Goal: Information Seeking & Learning: Learn about a topic

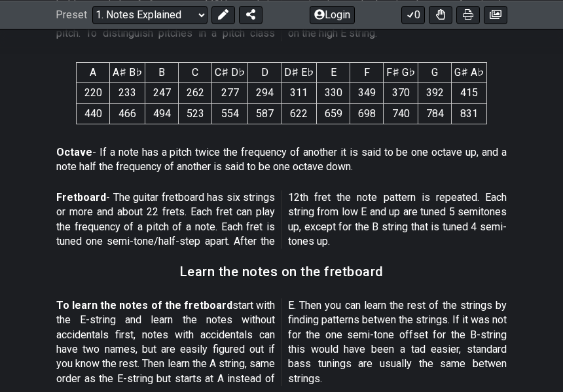
scroll to position [949, 0]
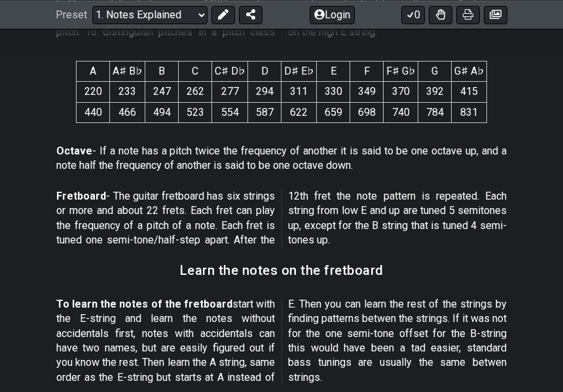
click at [423, 149] on p "Octave - If a note has a pitch twice the frequency of another it is said to be …" at bounding box center [281, 158] width 450 height 29
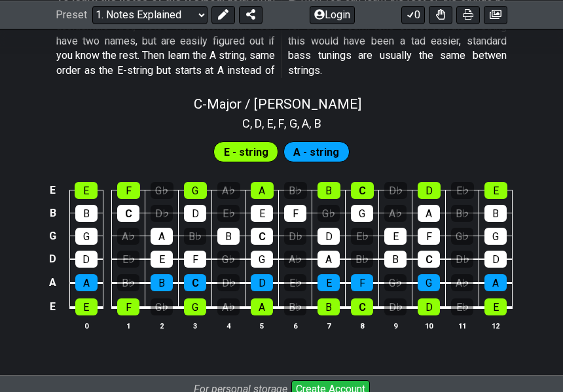
scroll to position [1279, 0]
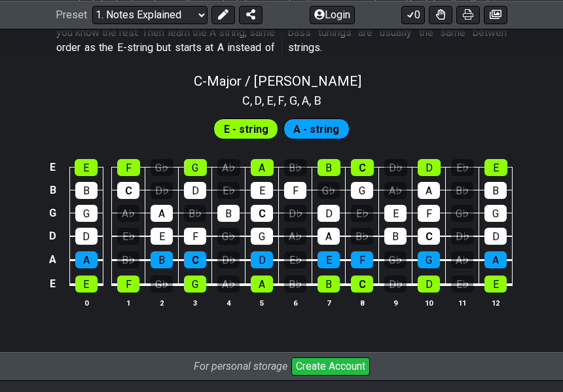
click at [126, 192] on div "C" at bounding box center [128, 190] width 22 height 17
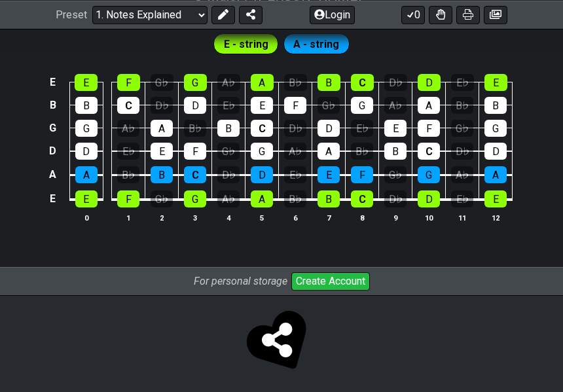
scroll to position [1368, 0]
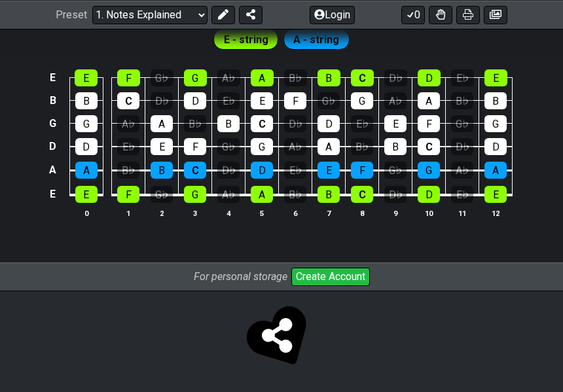
click at [329, 171] on div "E" at bounding box center [328, 170] width 22 height 17
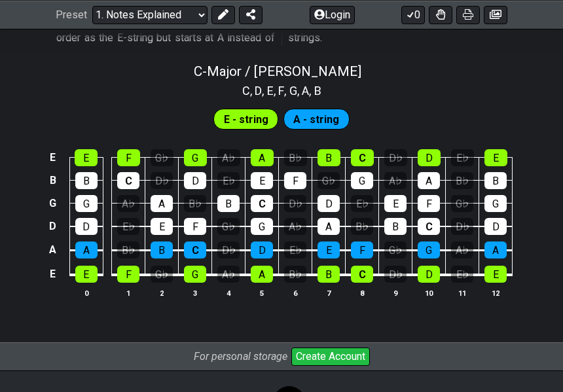
scroll to position [1288, 0]
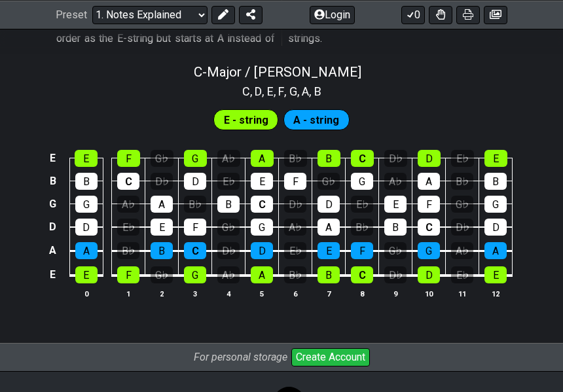
click at [324, 181] on div "G♭" at bounding box center [328, 181] width 22 height 17
click at [272, 154] on div "A" at bounding box center [262, 158] width 23 height 17
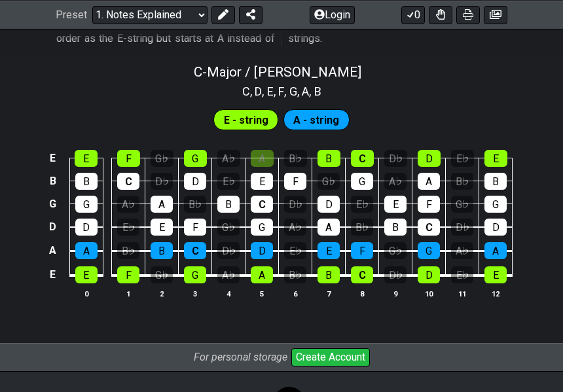
click at [270, 156] on div "A" at bounding box center [262, 158] width 23 height 17
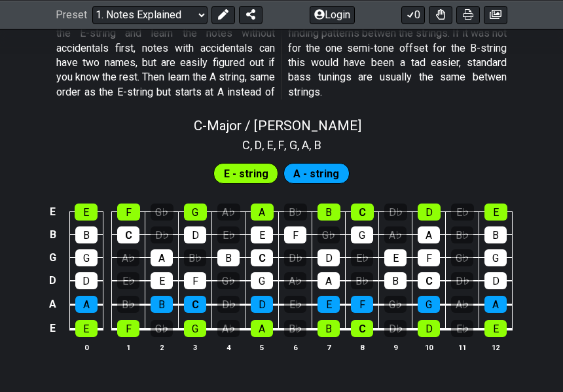
scroll to position [1230, 0]
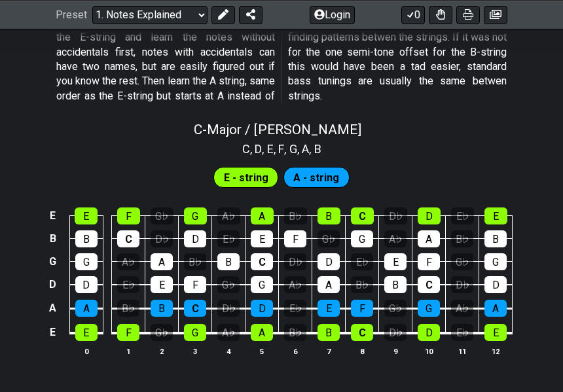
click at [257, 174] on span "E - string" at bounding box center [246, 177] width 44 height 19
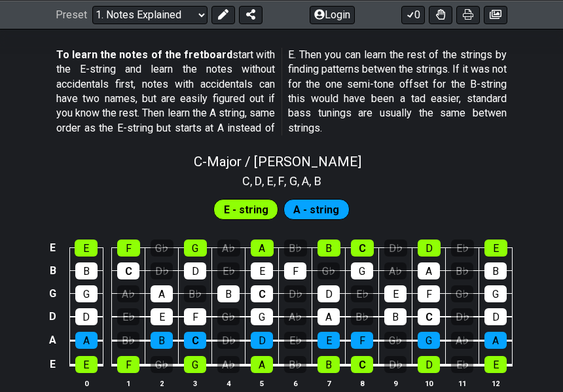
scroll to position [1201, 0]
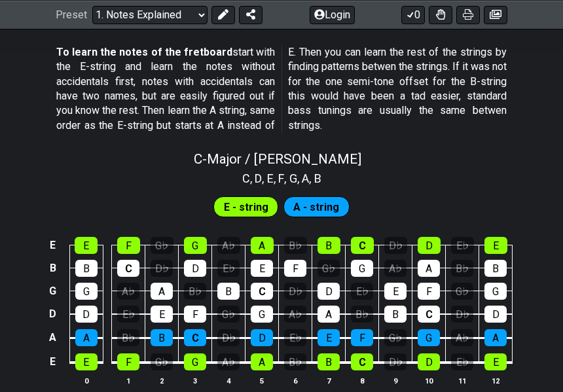
click at [266, 281] on td "C" at bounding box center [261, 279] width 33 height 23
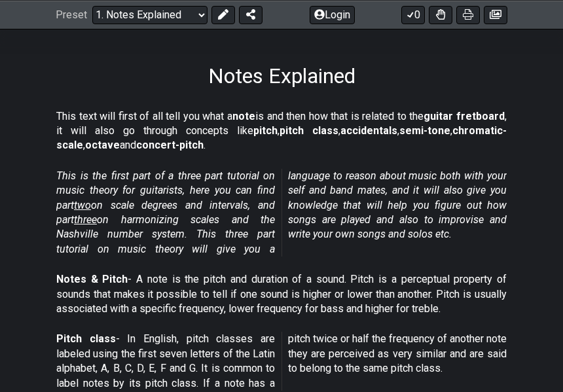
scroll to position [0, 0]
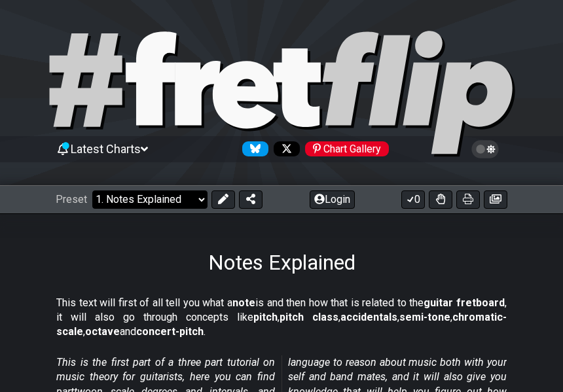
click at [177, 197] on select "Welcome to #fretflip! Initial Preset Custom Preset Minor Pentatonic Major Penta…" at bounding box center [149, 199] width 115 height 18
click at [92, 190] on select "Welcome to #fretflip! Initial Preset Custom Preset Minor Pentatonic Major Penta…" at bounding box center [149, 199] width 115 height 18
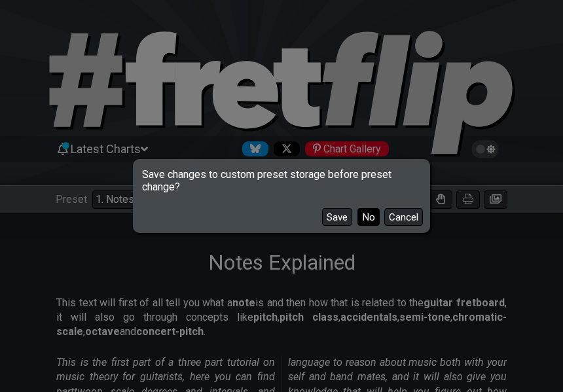
click at [361, 214] on button "No" at bounding box center [368, 217] width 22 height 18
select select "/welcome"
select select "C"
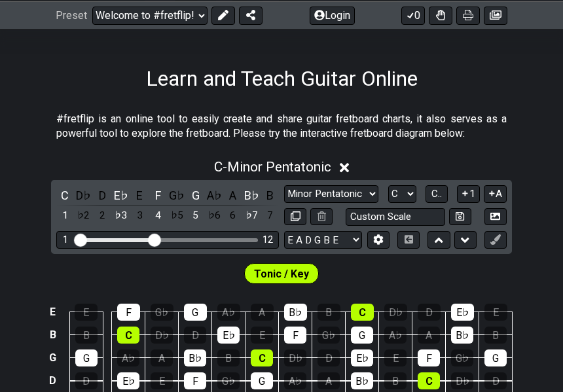
scroll to position [192, 0]
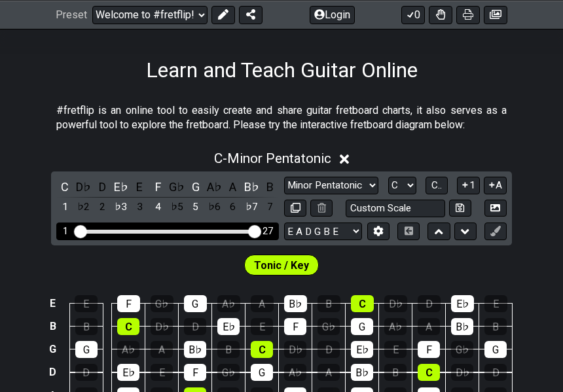
drag, startPoint x: 154, startPoint y: 233, endPoint x: 266, endPoint y: 224, distance: 112.2
click at [260, 230] on input "Visible fret range" at bounding box center [168, 230] width 186 height 0
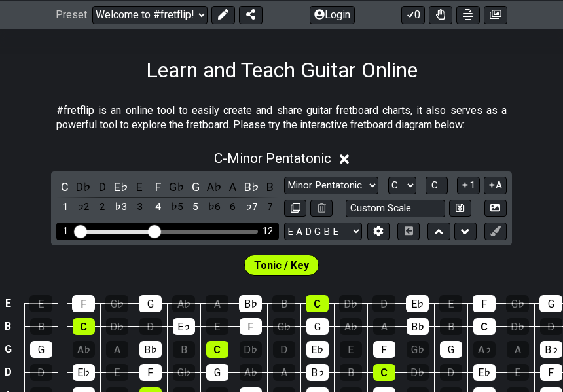
drag, startPoint x: 251, startPoint y: 232, endPoint x: 151, endPoint y: 232, distance: 100.1
click at [151, 230] on input "Visible fret range" at bounding box center [168, 230] width 186 height 0
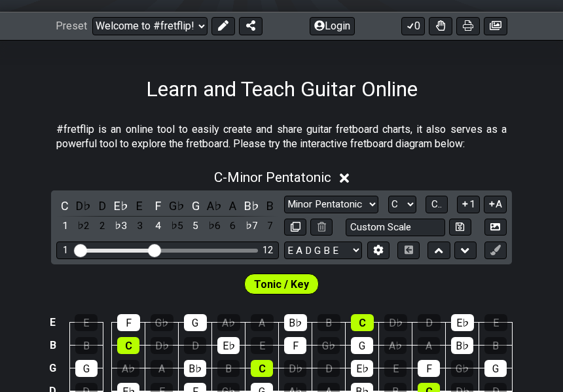
scroll to position [173, 0]
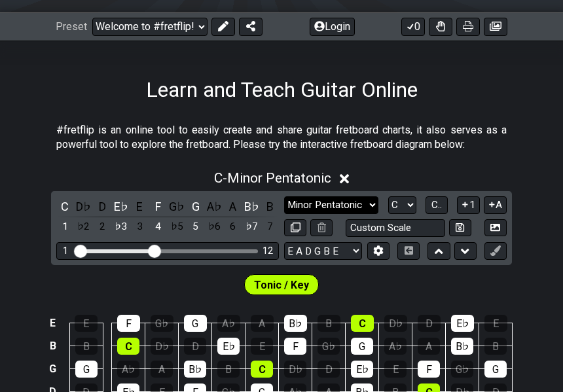
click at [332, 206] on select "Minor Pentatonic Click to edit Minor Pentatonic Major Pentatonic Minor Blues Ma…" at bounding box center [331, 205] width 94 height 18
click at [489, 118] on div "#fretflip is an online tool to easily create and share guitar fretboard charts,…" at bounding box center [281, 140] width 450 height 45
click at [405, 196] on select "A♭ A A♯ B♭ B C C♯ D♭ D D♯ E♭ E F F♯ G♭ G G♯" at bounding box center [402, 205] width 28 height 18
click at [433, 203] on span "C.." at bounding box center [436, 205] width 10 height 12
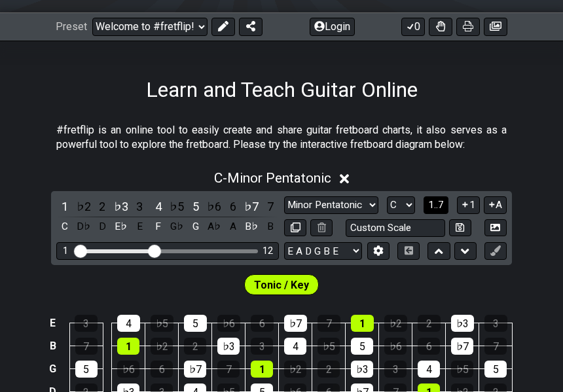
click at [433, 203] on span "1..7" at bounding box center [436, 205] width 16 height 12
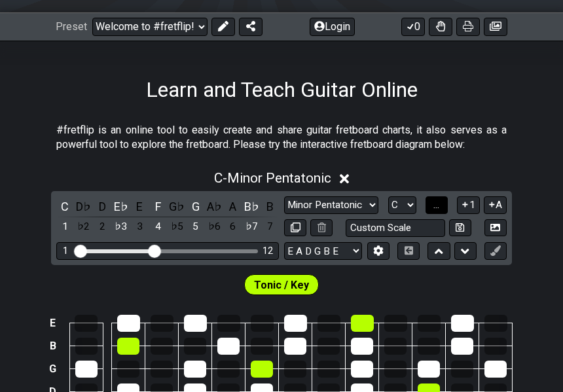
click at [433, 203] on span "..." at bounding box center [436, 205] width 6 height 12
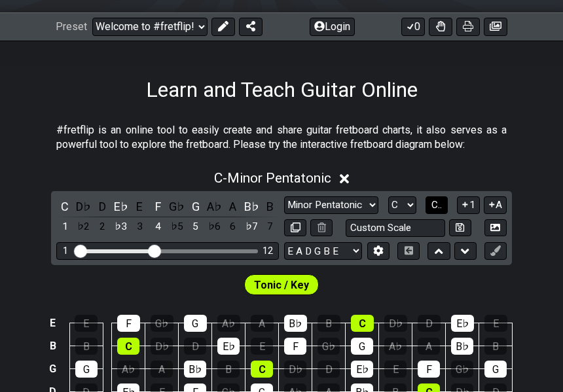
click at [433, 203] on span "C.." at bounding box center [436, 205] width 10 height 12
click at [433, 203] on span "1..7" at bounding box center [436, 205] width 16 height 12
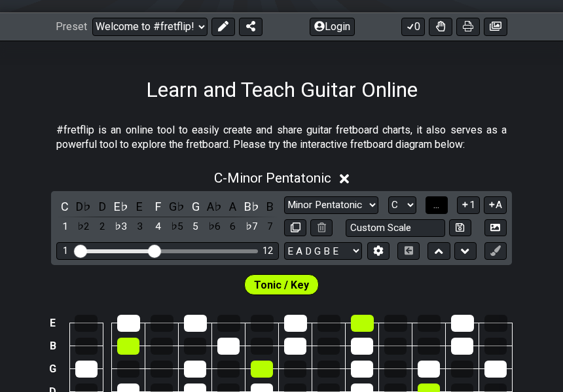
click at [433, 203] on span "..." at bounding box center [436, 205] width 6 height 12
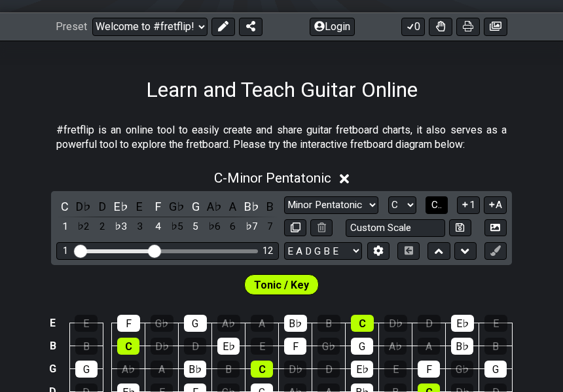
click at [433, 203] on span "C.." at bounding box center [436, 205] width 10 height 12
click at [433, 203] on span "1..7" at bounding box center [436, 205] width 16 height 12
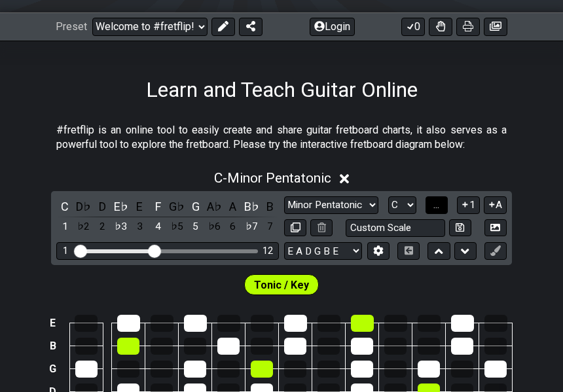
click at [433, 203] on span "..." at bounding box center [436, 205] width 6 height 12
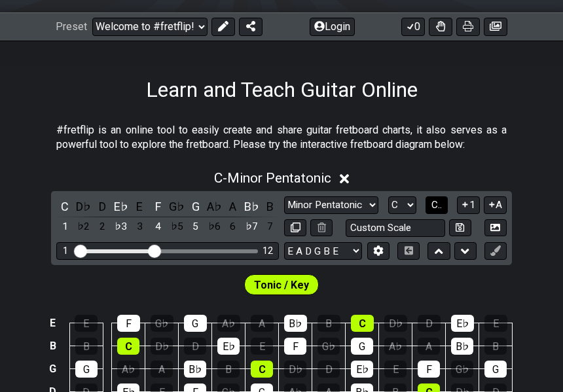
click at [433, 203] on span "C.." at bounding box center [436, 205] width 10 height 12
click at [433, 203] on span "1..7" at bounding box center [436, 205] width 16 height 12
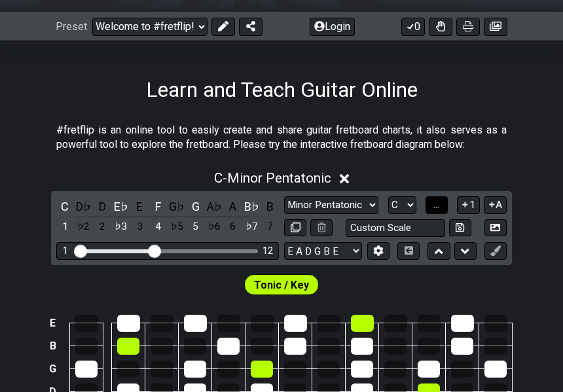
click at [438, 207] on span "..." at bounding box center [436, 205] width 6 height 12
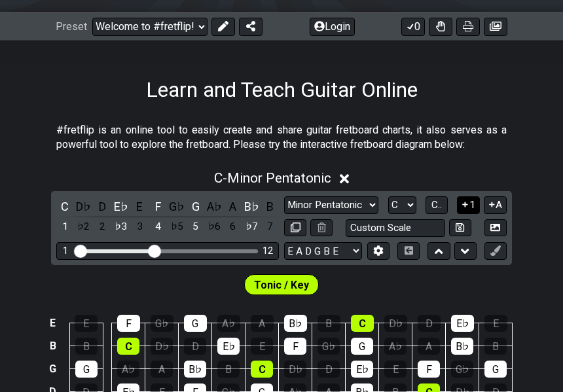
click at [466, 204] on icon at bounding box center [465, 205] width 12 height 10
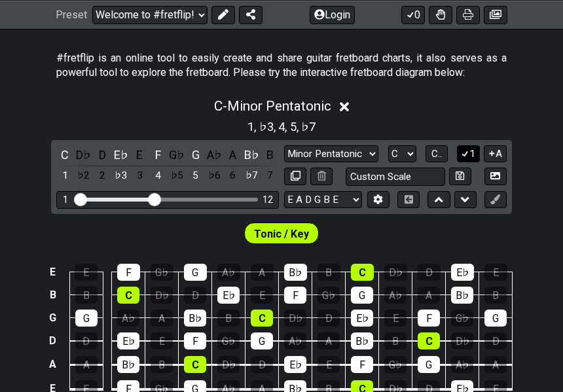
scroll to position [249, 0]
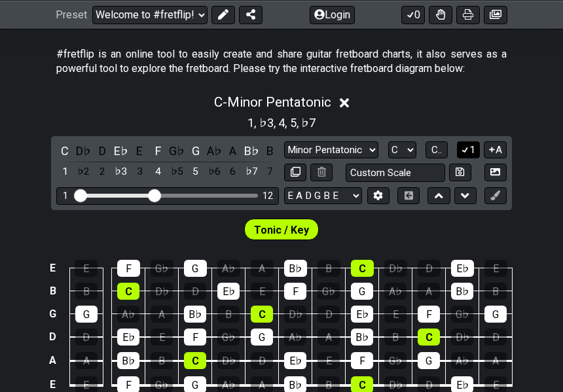
click at [471, 150] on button "1" at bounding box center [468, 150] width 22 height 18
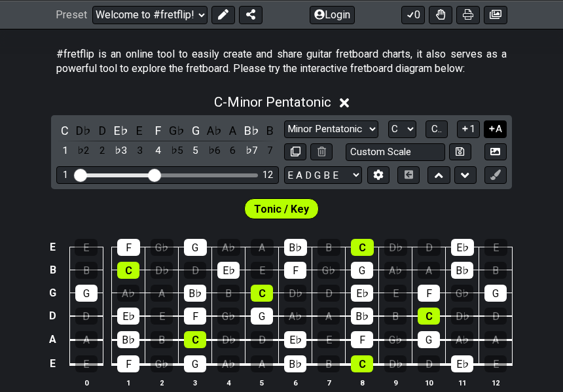
click at [499, 130] on button "A" at bounding box center [495, 129] width 23 height 18
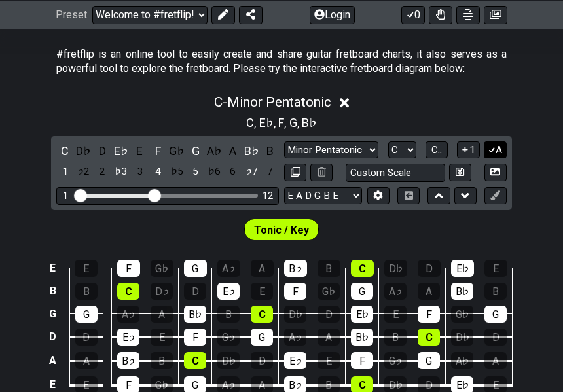
click at [495, 149] on button "A" at bounding box center [495, 150] width 23 height 18
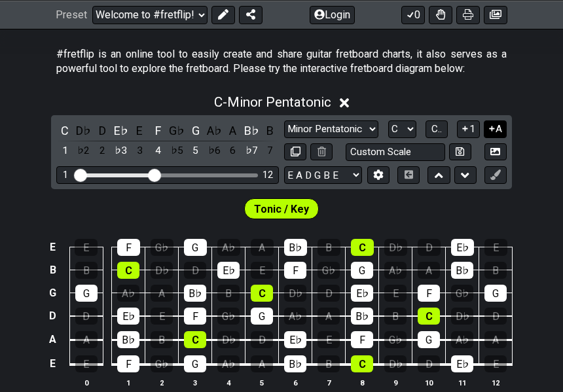
click at [491, 130] on icon at bounding box center [491, 128] width 5 height 5
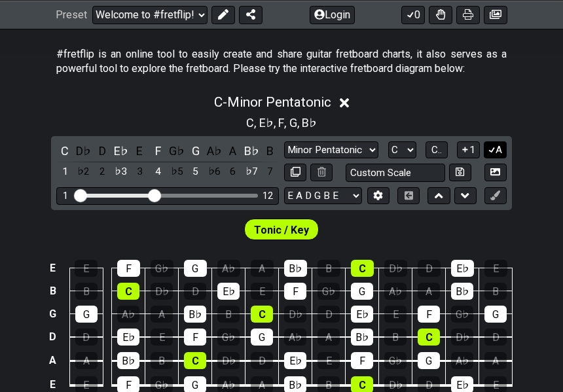
click at [495, 149] on button "A" at bounding box center [495, 150] width 23 height 18
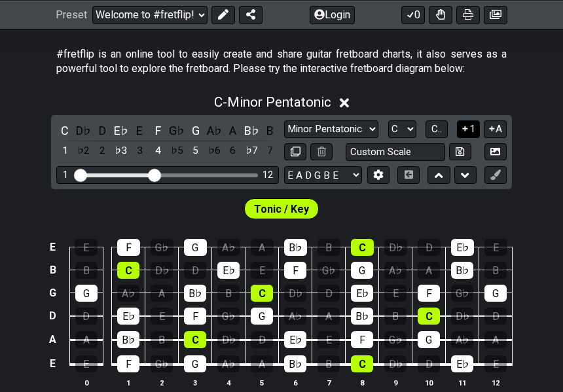
click at [474, 132] on button "1" at bounding box center [468, 129] width 22 height 18
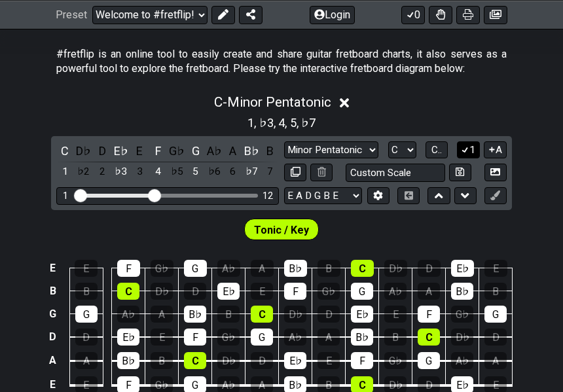
click at [468, 148] on icon at bounding box center [465, 150] width 12 height 10
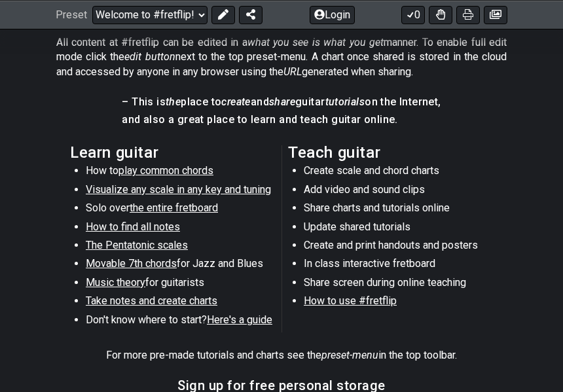
scroll to position [631, 0]
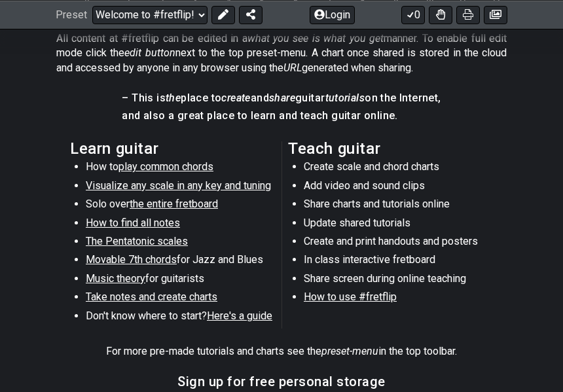
click at [234, 182] on span "Visualize any scale in any key and tuning" at bounding box center [178, 185] width 185 height 12
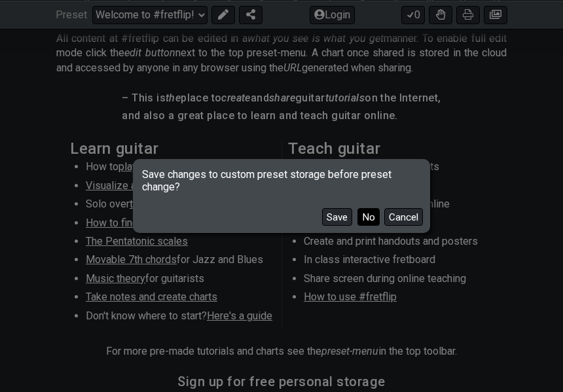
click at [372, 220] on button "No" at bounding box center [368, 217] width 22 height 18
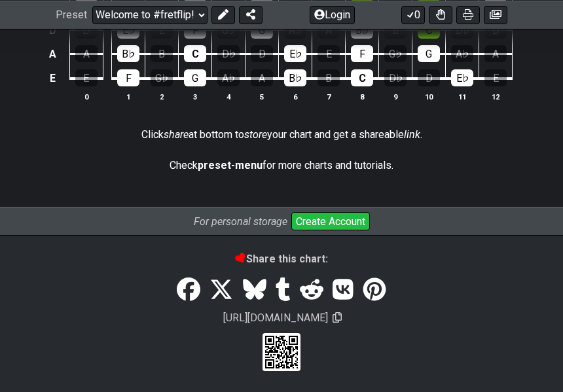
select select "/guitar-scales"
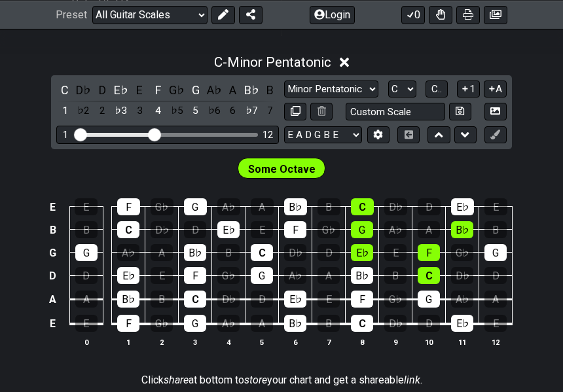
scroll to position [361, 0]
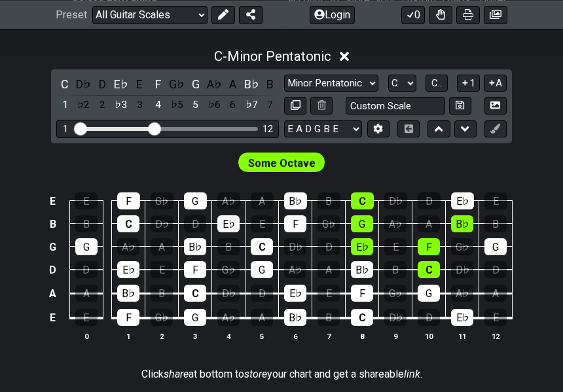
click at [372, 220] on div "G" at bounding box center [362, 223] width 22 height 17
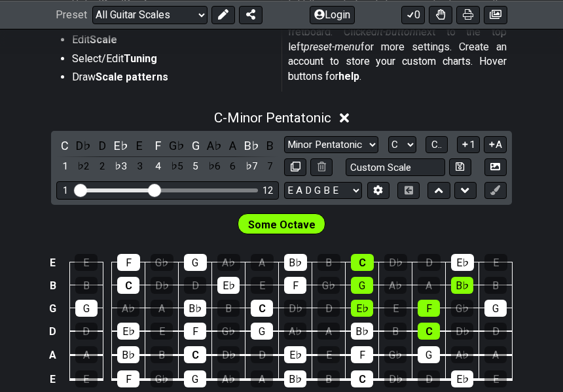
scroll to position [301, 0]
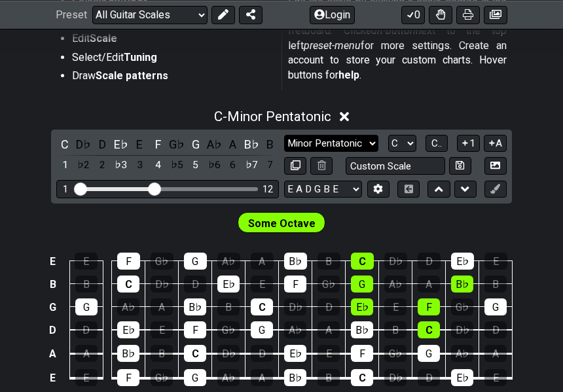
click at [356, 141] on select "Minor Pentatonic Root Minor Pentatonic Major Pentatonic Minor Blues Major Blues…" at bounding box center [331, 144] width 94 height 18
select select "Major Pentatonic"
click at [284, 135] on select "Minor Pentatonic Root Minor Pentatonic Major Pentatonic Minor Blues Major Blues…" at bounding box center [331, 144] width 94 height 18
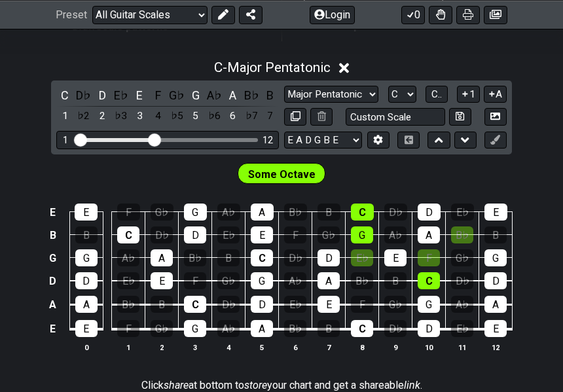
scroll to position [353, 0]
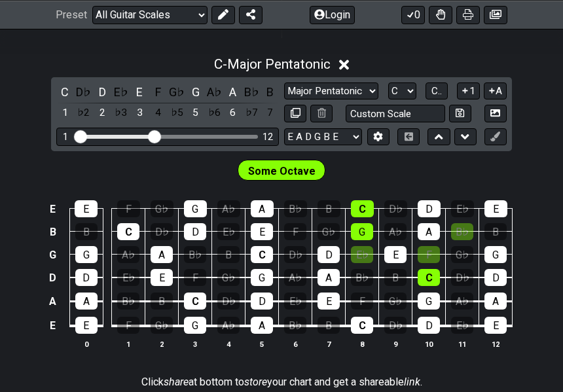
click at [366, 258] on div "E♭" at bounding box center [362, 254] width 22 height 17
click at [433, 257] on div "F" at bounding box center [428, 254] width 22 height 17
click at [457, 234] on div "B♭" at bounding box center [462, 231] width 22 height 17
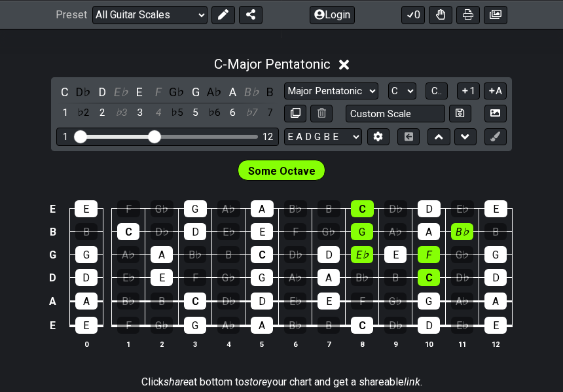
click at [457, 234] on div "B♭" at bounding box center [462, 231] width 22 height 17
click at [360, 252] on div "E♭" at bounding box center [362, 254] width 22 height 17
click at [429, 255] on div "F" at bounding box center [428, 254] width 22 height 17
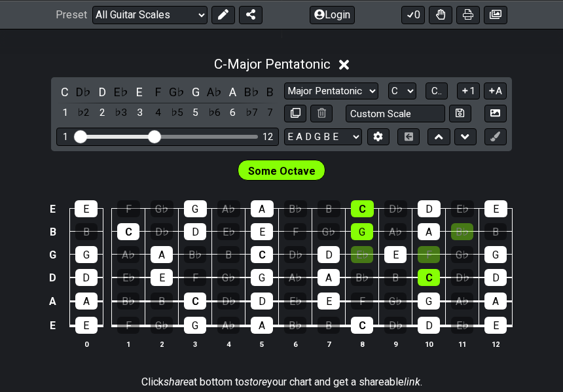
click at [357, 211] on div "C" at bounding box center [362, 208] width 23 height 17
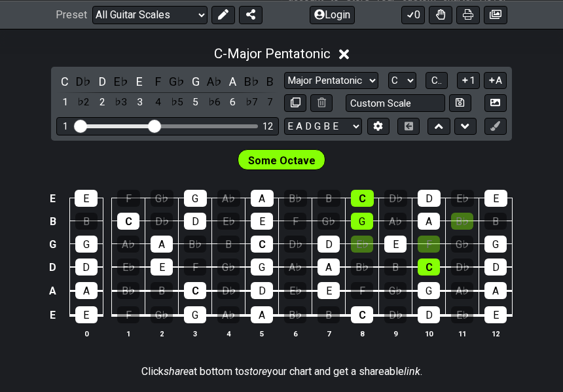
scroll to position [363, 0]
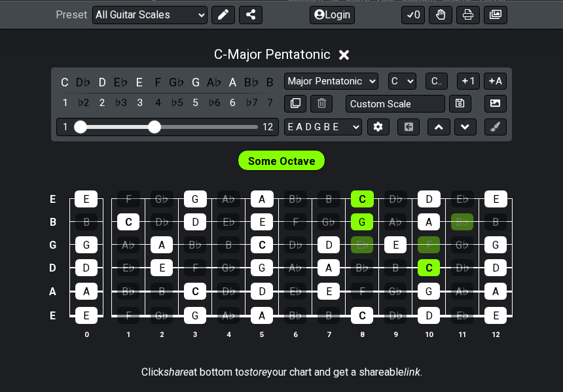
click at [266, 162] on span "Some Octave" at bounding box center [281, 161] width 67 height 19
drag, startPoint x: 266, startPoint y: 162, endPoint x: 352, endPoint y: 205, distance: 95.7
click at [352, 205] on section "Some Octave E E F G♭ G A♭ A B♭ B C D♭ D E♭ E B B C D♭ D E♭ E F G♭ G A♭ A B♭ B G…" at bounding box center [281, 249] width 563 height 217
click at [412, 12] on icon at bounding box center [410, 14] width 13 height 10
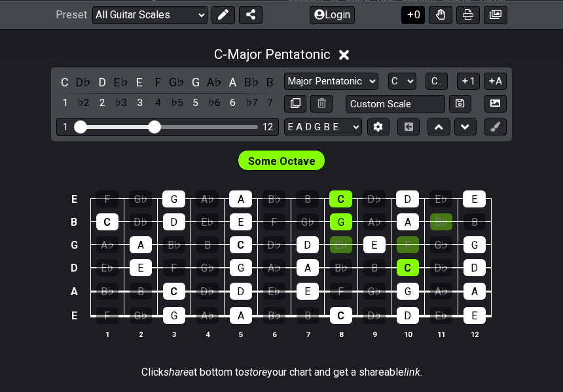
click at [412, 12] on icon at bounding box center [410, 14] width 13 height 10
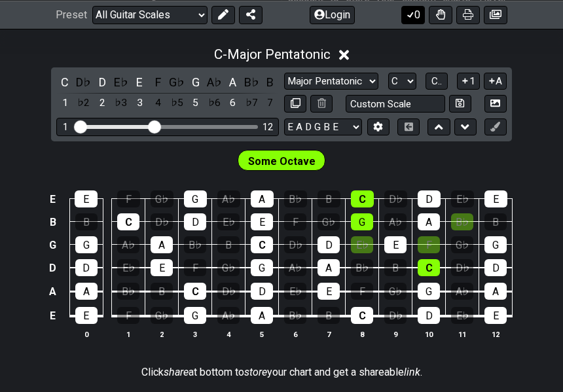
click at [412, 12] on icon at bounding box center [410, 14] width 13 height 10
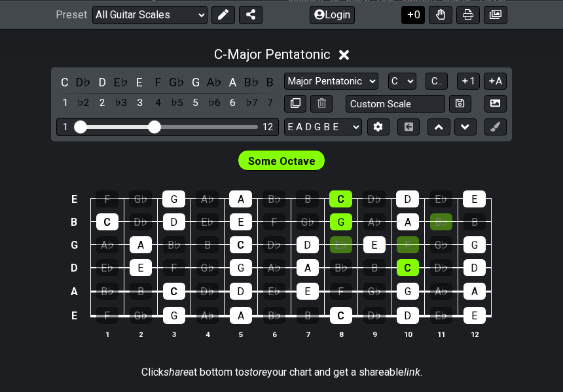
click at [412, 12] on icon at bounding box center [410, 14] width 13 height 10
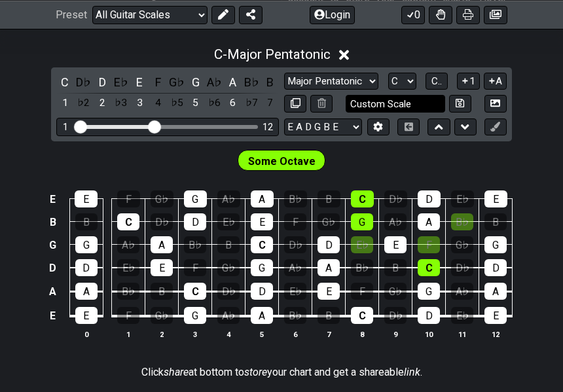
click at [416, 107] on input "Custom Scale" at bounding box center [394, 104] width 99 height 18
click at [429, 153] on div "Some Octave" at bounding box center [281, 157] width 563 height 33
type input "Custom Scale"
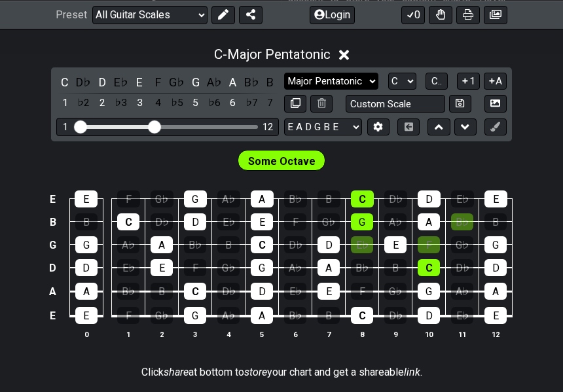
click at [350, 83] on select "Minor Pentatonic Root Minor Pentatonic Major Pentatonic Minor Blues Major Blues…" at bounding box center [331, 82] width 94 height 18
select select "Major"
click at [284, 73] on select "Minor Pentatonic Root Minor Pentatonic Major Pentatonic Minor Blues Major Blues…" at bounding box center [331, 82] width 94 height 18
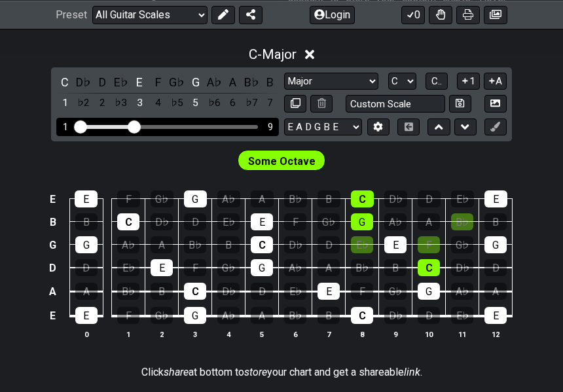
drag, startPoint x: 151, startPoint y: 124, endPoint x: 137, endPoint y: 126, distance: 14.5
click at [137, 126] on input "Visible fret range" at bounding box center [168, 126] width 186 height 0
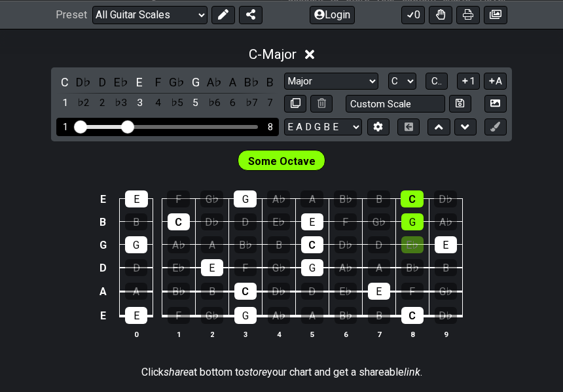
drag, startPoint x: 137, startPoint y: 126, endPoint x: 130, endPoint y: 126, distance: 7.2
click at [130, 126] on input "Visible fret range" at bounding box center [168, 126] width 186 height 0
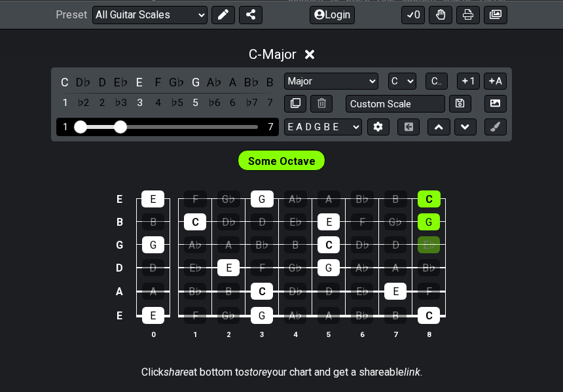
drag, startPoint x: 130, startPoint y: 126, endPoint x: 118, endPoint y: 133, distance: 12.9
click at [118, 126] on input "Visible fret range" at bounding box center [168, 126] width 186 height 0
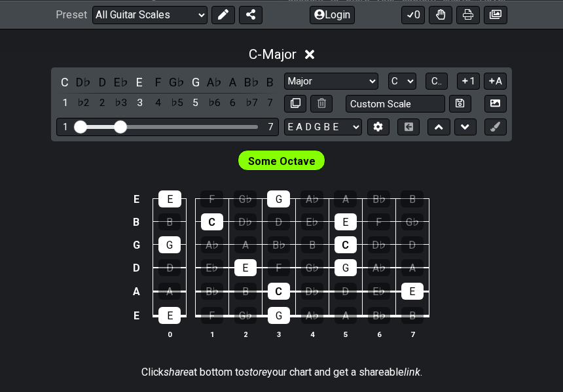
drag, startPoint x: 118, startPoint y: 133, endPoint x: 169, endPoint y: 138, distance: 50.7
click at [169, 138] on div "C D♭ D E♭ E F G♭ G A♭ A B♭ B 1 ♭2 2 ♭3 3 4 ♭5 5 ♭6 6 ♭7 7 Minor Pentatonic Root…" at bounding box center [281, 104] width 461 height 74
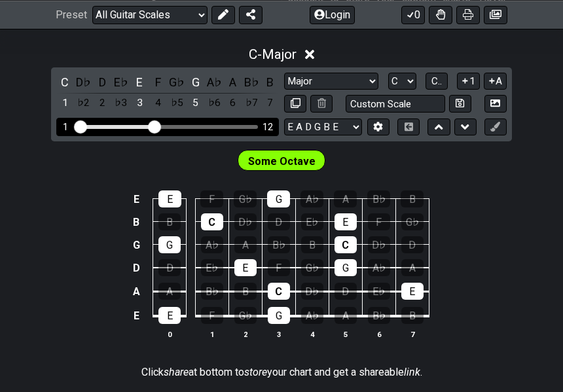
drag, startPoint x: 121, startPoint y: 129, endPoint x: 156, endPoint y: 141, distance: 37.5
click at [156, 126] on input "Visible fret range" at bounding box center [168, 126] width 186 height 0
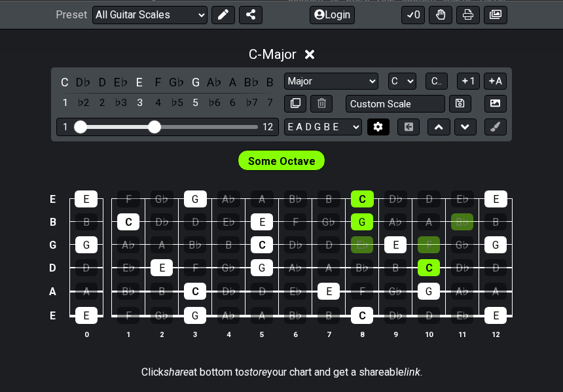
click at [368, 126] on button at bounding box center [378, 127] width 22 height 18
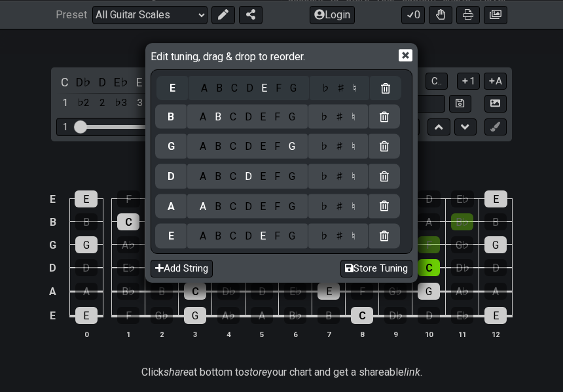
click at [180, 100] on div "E A B C D E F G ♭ ♯ ♮ B A B C D E F G ♭ ♯ ♮ G A B C D E F G ♭ ♯ ♮ D A B C D E F…" at bounding box center [281, 161] width 253 height 179
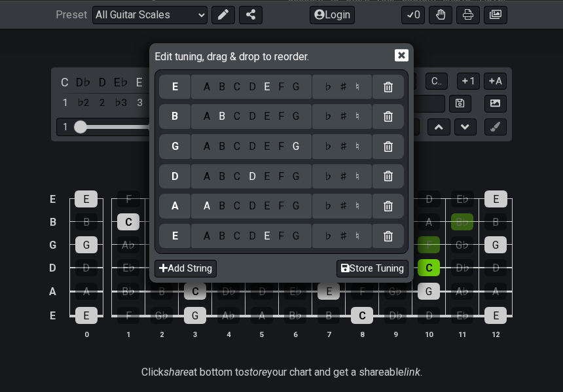
click at [404, 56] on icon at bounding box center [402, 55] width 14 height 14
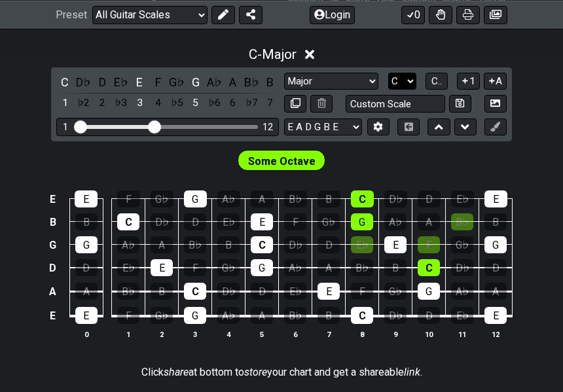
click at [403, 88] on select "A♭ A A♯ B♭ B C C♯ D♭ D D♯ E♭ E F F♯ G♭ G G♯" at bounding box center [402, 82] width 28 height 18
click at [388, 73] on select "A♭ A A♯ B♭ B C C♯ D♭ D D♯ E♭ E F F♯ G♭ G G♯" at bounding box center [402, 82] width 28 height 18
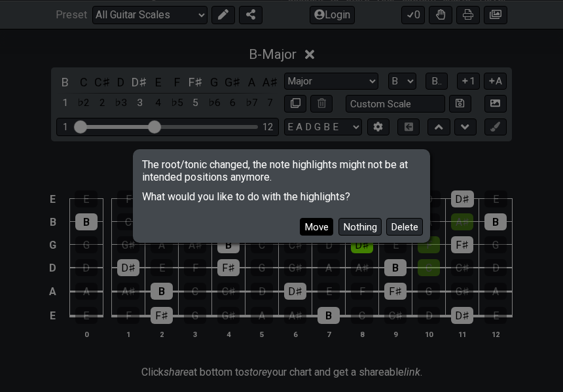
click at [320, 222] on button "Move" at bounding box center [316, 227] width 33 height 18
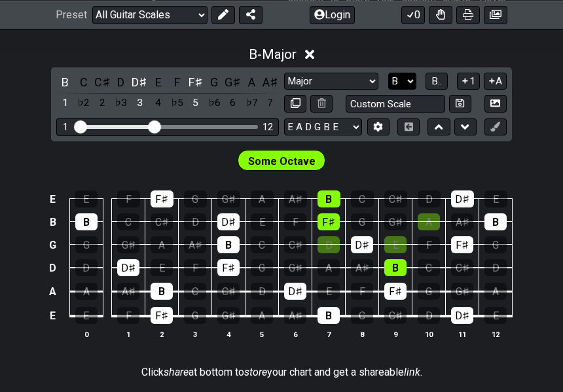
click at [394, 86] on select "A♭ A A♯ B♭ B C C♯ D♭ D D♯ E♭ E F F♯ G♭ G G♯" at bounding box center [402, 82] width 28 height 18
click at [388, 73] on select "A♭ A A♯ B♭ B C C♯ D♭ D D♯ E♭ E F F♯ G♭ G G♯" at bounding box center [402, 82] width 28 height 18
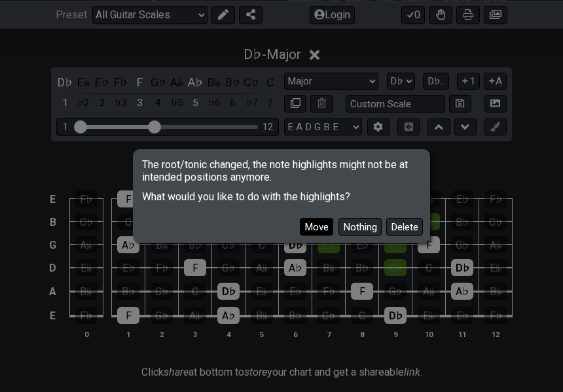
click at [324, 228] on button "Move" at bounding box center [316, 227] width 33 height 18
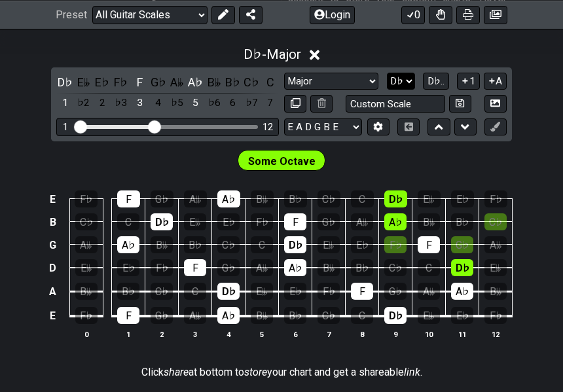
click at [400, 79] on select "A♭ A A♯ B♭ B C C♯ D♭ D D♯ E♭ E F F♯ G♭ G G♯" at bounding box center [401, 82] width 28 height 18
click at [388, 73] on select "A♭ A A♯ B♭ B C C♯ D♭ D D♯ E♭ E F F♯ G♭ G G♯" at bounding box center [401, 82] width 28 height 18
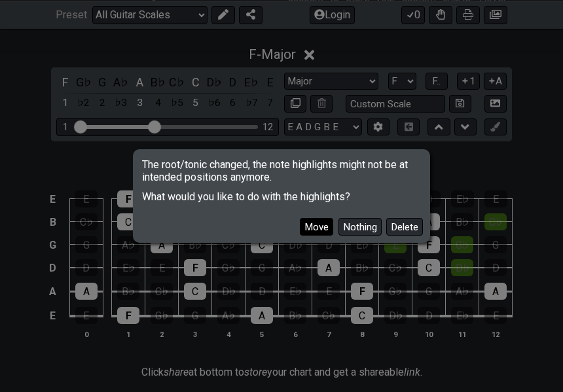
click at [326, 229] on button "Move" at bounding box center [316, 227] width 33 height 18
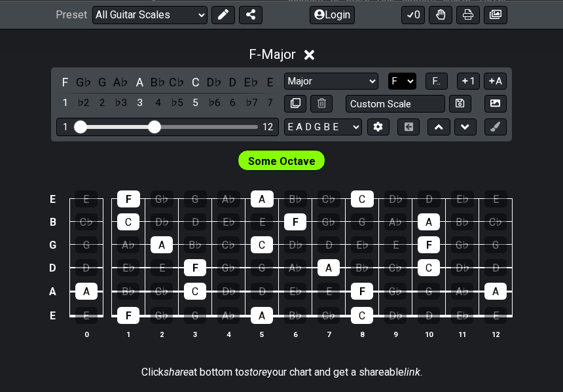
click at [398, 77] on select "A♭ A A♯ B♭ B C C♯ D♭ D D♯ E♭ E F F♯ G♭ G G♯" at bounding box center [402, 82] width 28 height 18
select select "C"
click at [388, 73] on select "A♭ A A♯ B♭ B C C♯ D♭ D D♯ E♭ E F F♯ G♭ G G♯" at bounding box center [402, 82] width 28 height 18
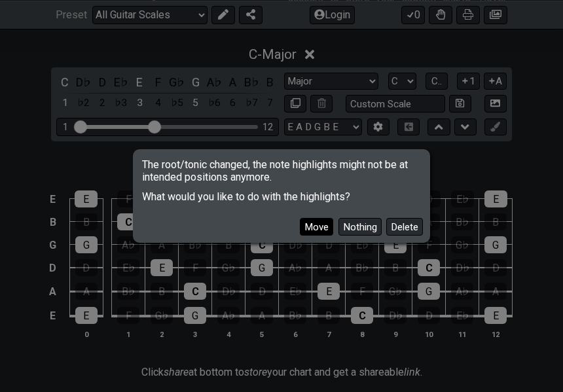
click at [308, 230] on button "Move" at bounding box center [316, 227] width 33 height 18
